Goal: Information Seeking & Learning: Check status

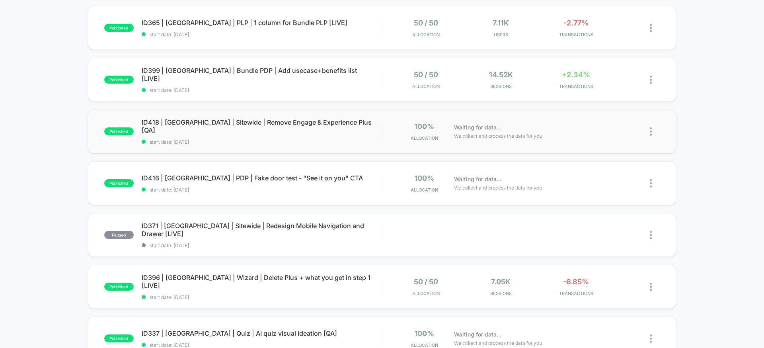
scroll to position [119, 0]
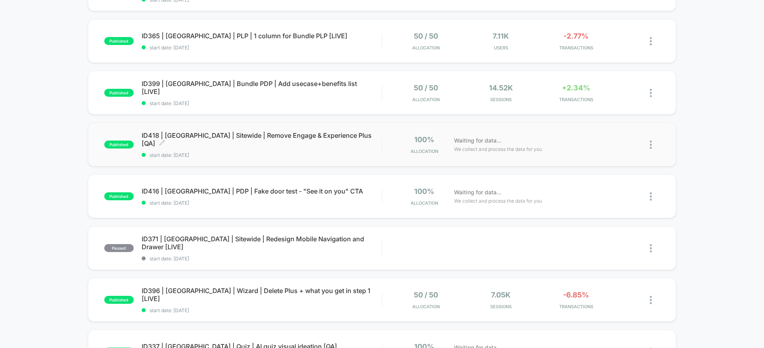
click at [320, 142] on span "ID418 | [GEOGRAPHIC_DATA] | Sitewide | Remove Engage & Experience Plus [QA] Cli…" at bounding box center [262, 139] width 240 height 16
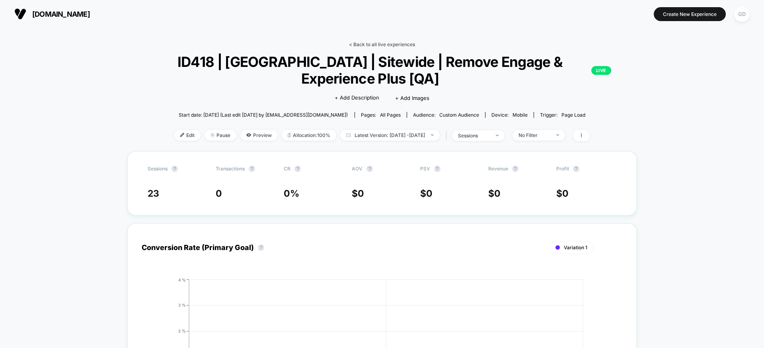
click at [398, 44] on link "< Back to all live experiences" at bounding box center [382, 44] width 66 height 6
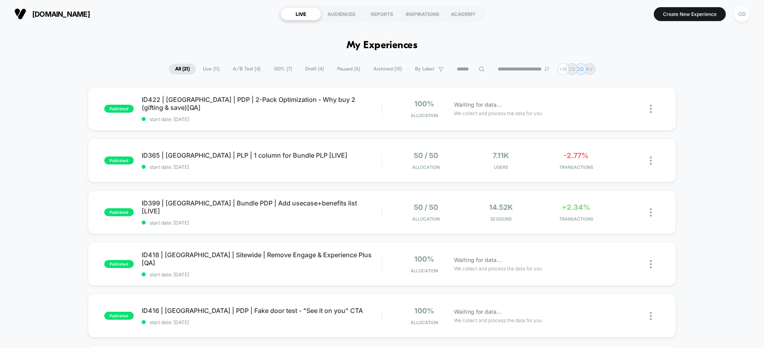
click at [214, 74] on span "Live ( 11 )" at bounding box center [211, 69] width 29 height 11
click at [355, 69] on span "Paused ( 6 )" at bounding box center [348, 69] width 35 height 11
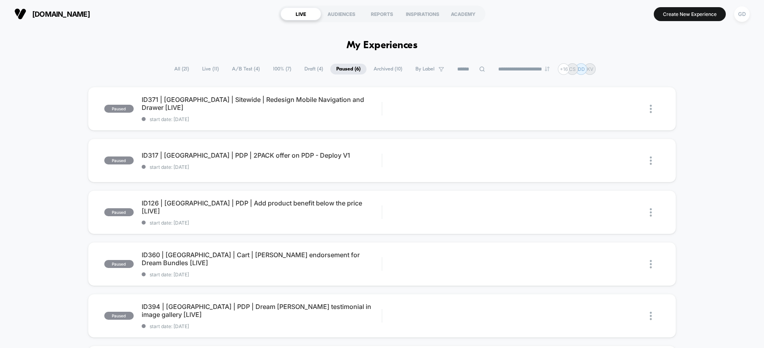
click at [267, 68] on span "100% ( 7 )" at bounding box center [282, 69] width 30 height 11
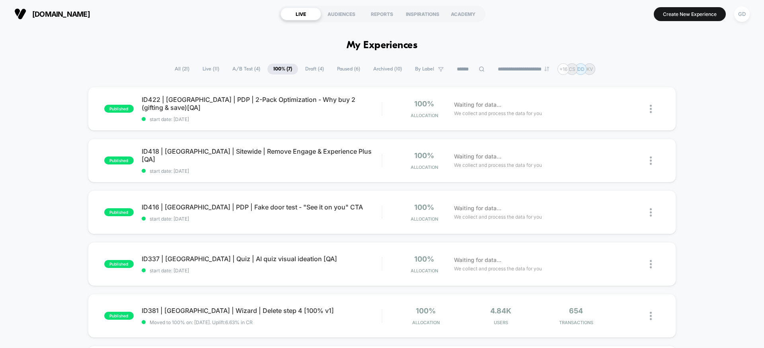
click at [242, 68] on span "A/B Test ( 4 )" at bounding box center [246, 69] width 40 height 11
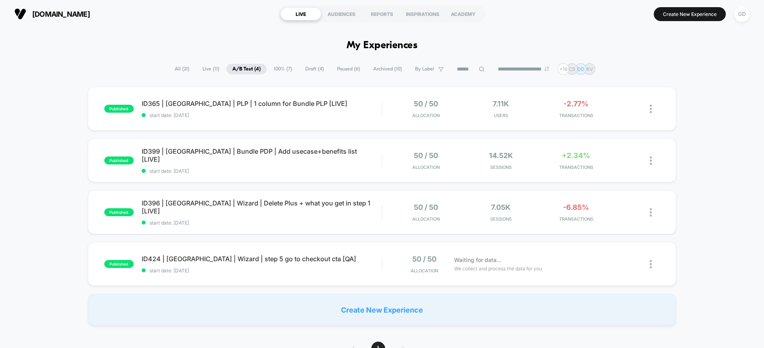
click at [201, 66] on span "Live ( 11 )" at bounding box center [211, 69] width 29 height 11
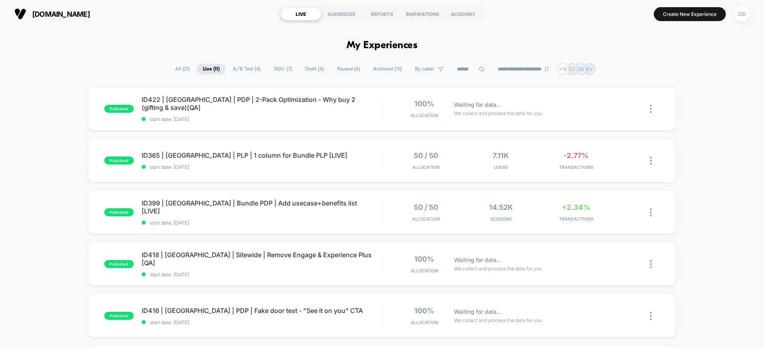
click at [268, 67] on span "100% ( 7 )" at bounding box center [283, 69] width 30 height 11
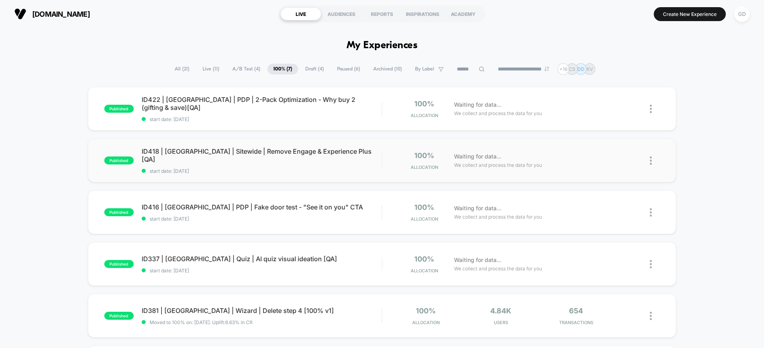
click at [314, 144] on div "published ID418 | [GEOGRAPHIC_DATA] | Sitewide | Remove Engage & Experience Plu…" at bounding box center [382, 161] width 588 height 44
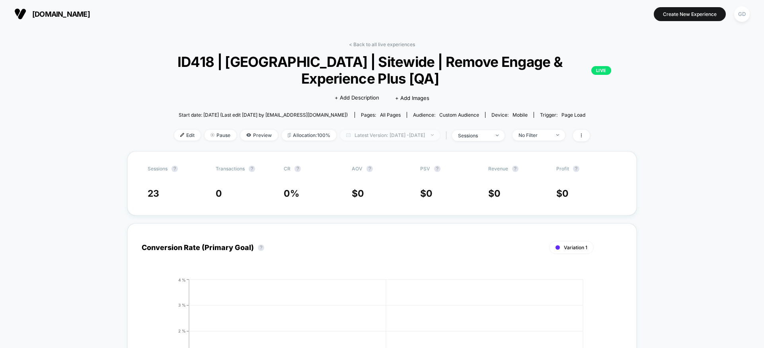
click at [376, 137] on span "Latest Version: [DATE] - [DATE]" at bounding box center [390, 135] width 100 height 11
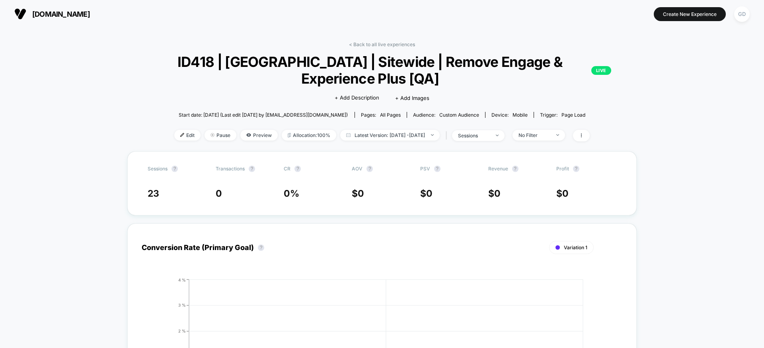
click at [369, 43] on link "< Back to all live experiences" at bounding box center [382, 44] width 66 height 6
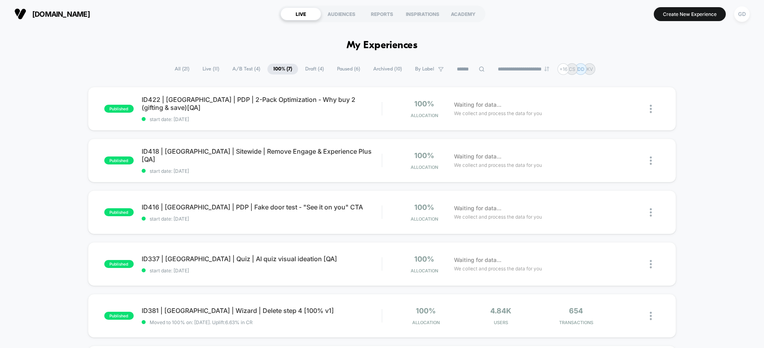
click at [176, 70] on span "All ( 21 )" at bounding box center [182, 69] width 27 height 11
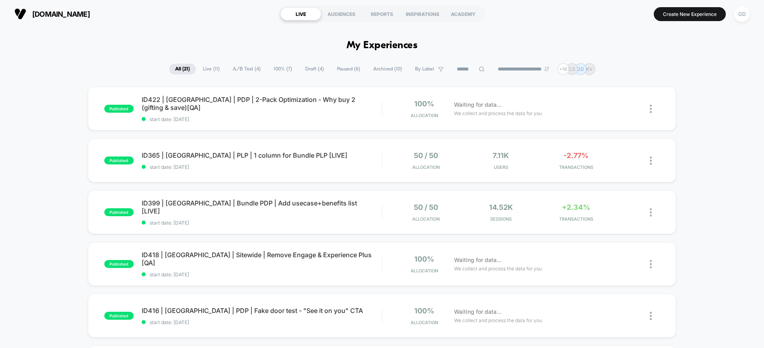
click at [216, 70] on span "Live ( 11 )" at bounding box center [211, 69] width 29 height 11
click at [310, 75] on div "**********" at bounding box center [382, 69] width 426 height 12
click at [311, 72] on span "Draft ( 4 )" at bounding box center [314, 69] width 31 height 11
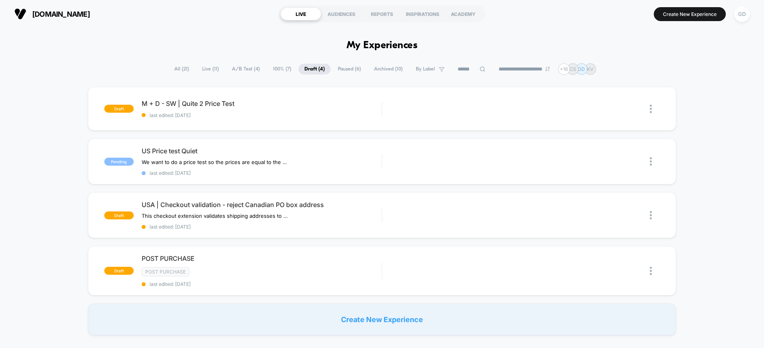
click at [90, 15] on span "[DOMAIN_NAME]" at bounding box center [61, 14] width 58 height 8
click at [90, 12] on span "[DOMAIN_NAME]" at bounding box center [61, 14] width 58 height 8
click at [37, 16] on span "[DOMAIN_NAME]" at bounding box center [61, 14] width 58 height 8
click at [744, 15] on div "GD" at bounding box center [742, 14] width 16 height 16
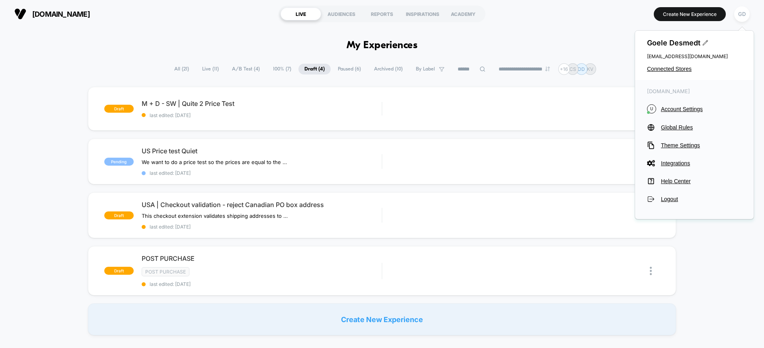
click at [588, 20] on section "Create New Experience GD" at bounding box center [631, 14] width 243 height 20
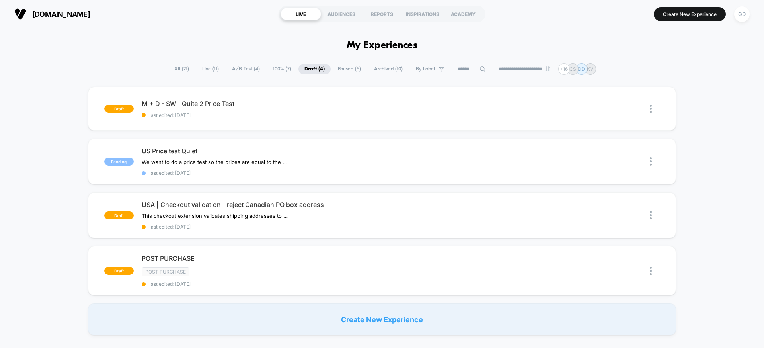
click at [60, 16] on span "[DOMAIN_NAME]" at bounding box center [61, 14] width 58 height 8
click at [48, 8] on button "[DOMAIN_NAME]" at bounding box center [52, 14] width 80 height 13
click at [46, 10] on span "[DOMAIN_NAME]" at bounding box center [61, 14] width 58 height 8
click at [22, 11] on img at bounding box center [20, 14] width 12 height 12
click at [741, 15] on div "GD" at bounding box center [742, 14] width 16 height 16
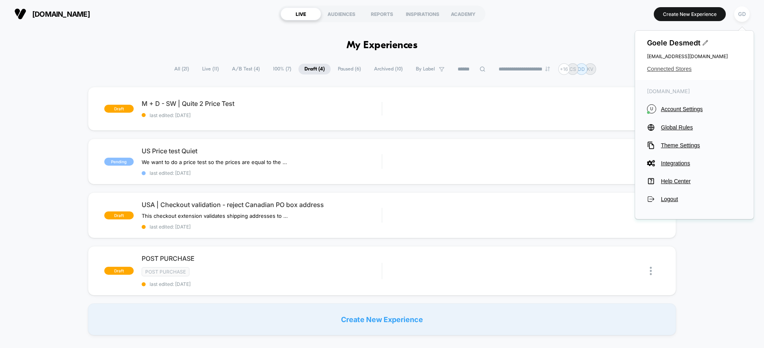
click at [670, 71] on span "Connected Stores" at bounding box center [694, 69] width 95 height 6
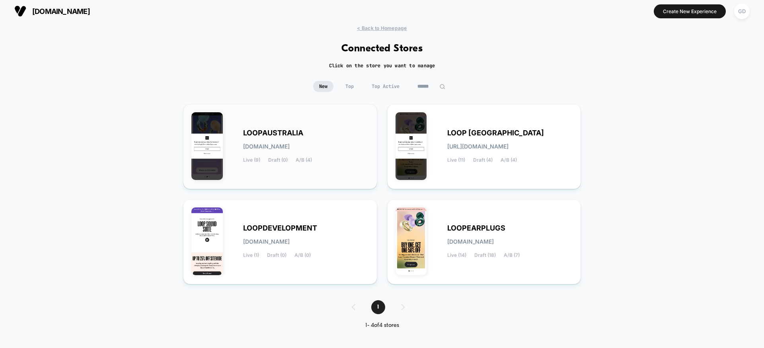
scroll to position [4, 0]
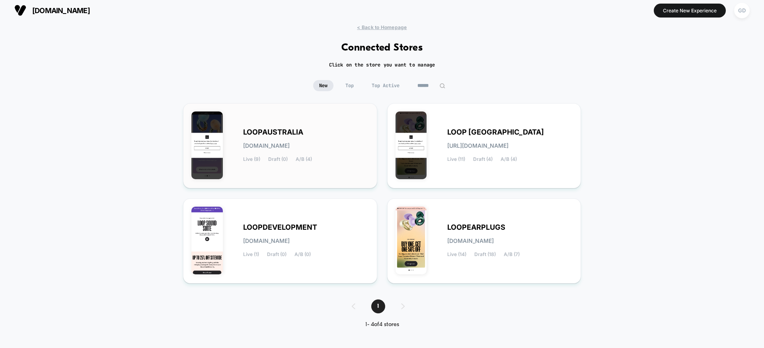
click at [348, 114] on div "LOOPAUSTRALIA [DOMAIN_NAME] Live (9) Draft (0) A/B (4)" at bounding box center [280, 145] width 178 height 68
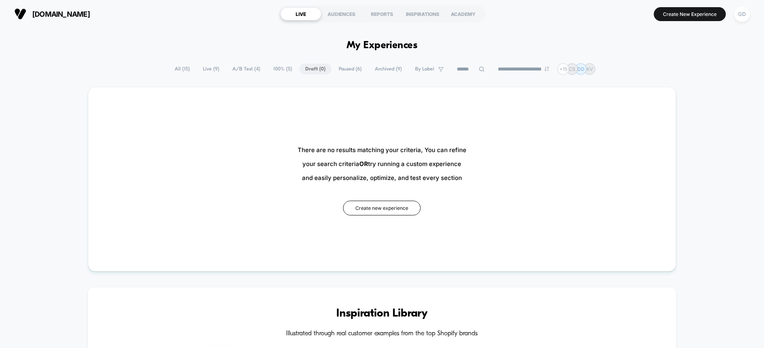
click at [217, 73] on span "Live ( 9 )" at bounding box center [211, 69] width 28 height 11
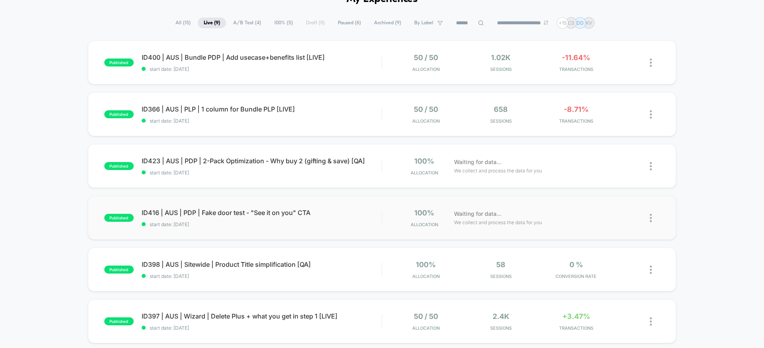
scroll to position [84, 0]
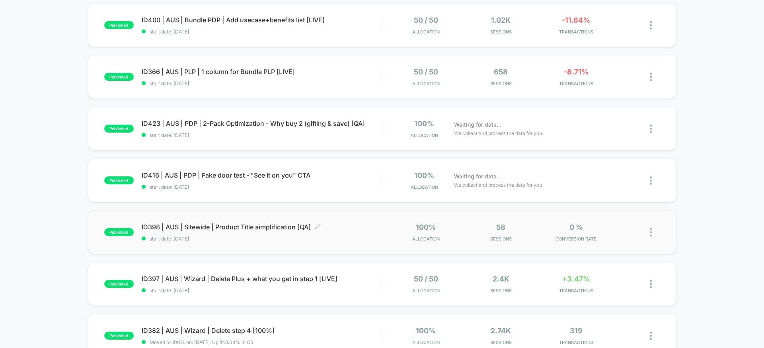
click at [324, 236] on span "start date: [DATE]" at bounding box center [262, 239] width 240 height 6
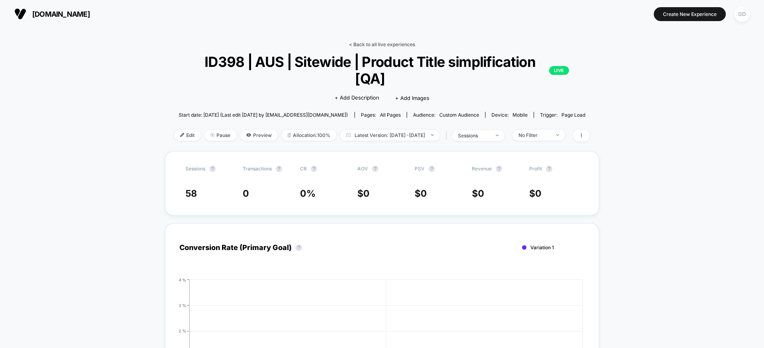
click at [385, 43] on link "< Back to all live experiences" at bounding box center [382, 44] width 66 height 6
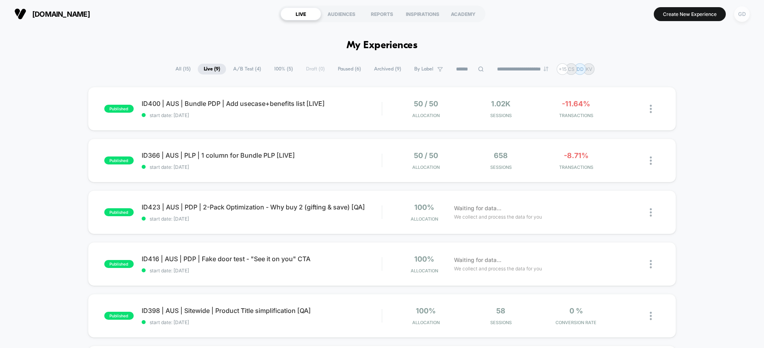
click at [747, 15] on div "GD" at bounding box center [742, 14] width 16 height 16
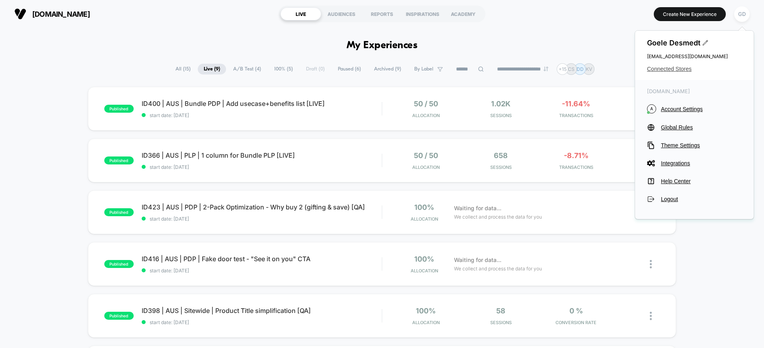
click at [680, 70] on span "Connected Stores" at bounding box center [694, 69] width 95 height 6
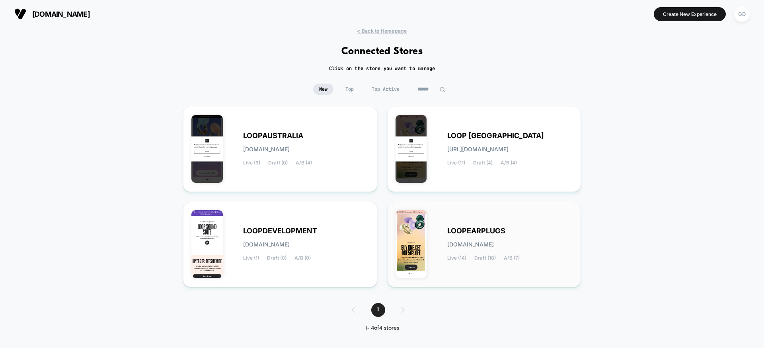
click at [463, 234] on span "LOOPEARPLUGS" at bounding box center [476, 231] width 58 height 6
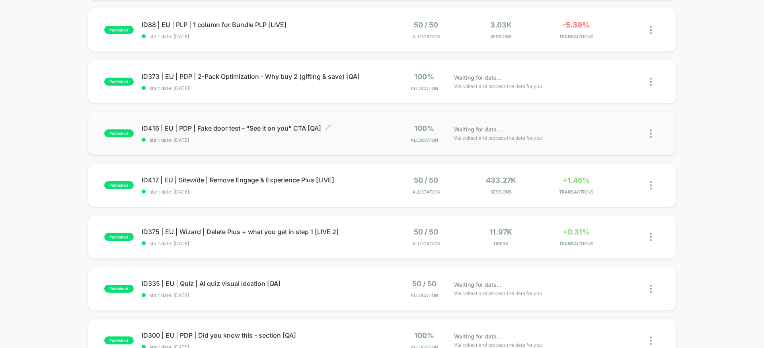
scroll to position [241, 0]
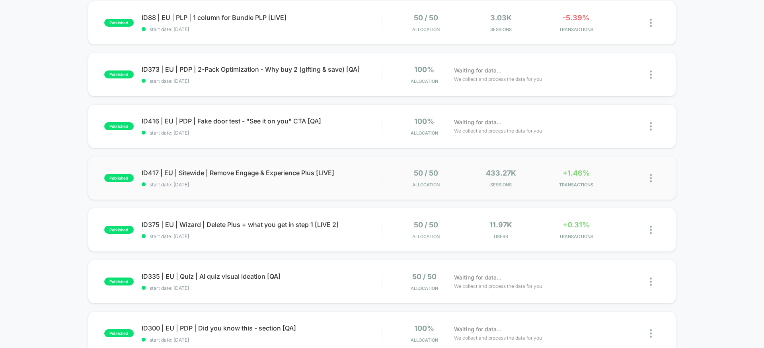
click at [280, 166] on div "published ID417 | EU | Sitewide | Remove Engage & Experience Plus [LIVE] start …" at bounding box center [382, 178] width 588 height 44
